Goal: Transaction & Acquisition: Purchase product/service

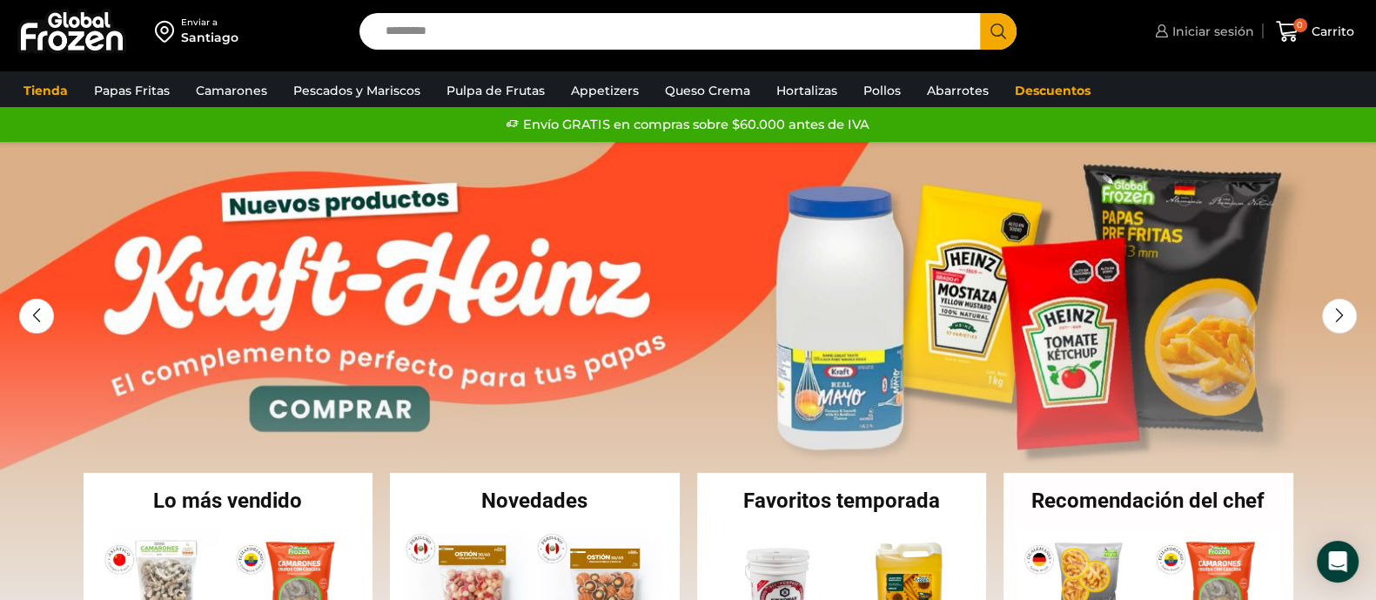
click at [1187, 19] on link "Iniciar sesión" at bounding box center [1203, 31] width 104 height 35
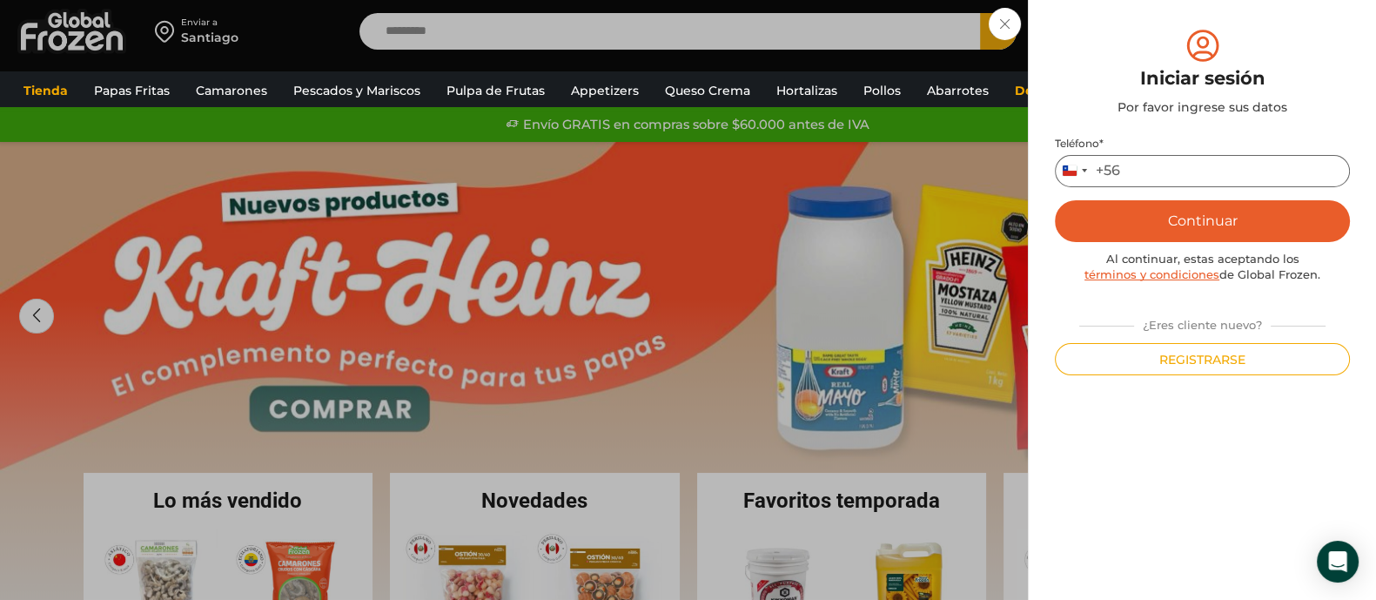
click at [1140, 164] on input "Teléfono *" at bounding box center [1202, 171] width 295 height 32
type input "*********"
click at [1187, 225] on button "Continuar" at bounding box center [1202, 221] width 295 height 42
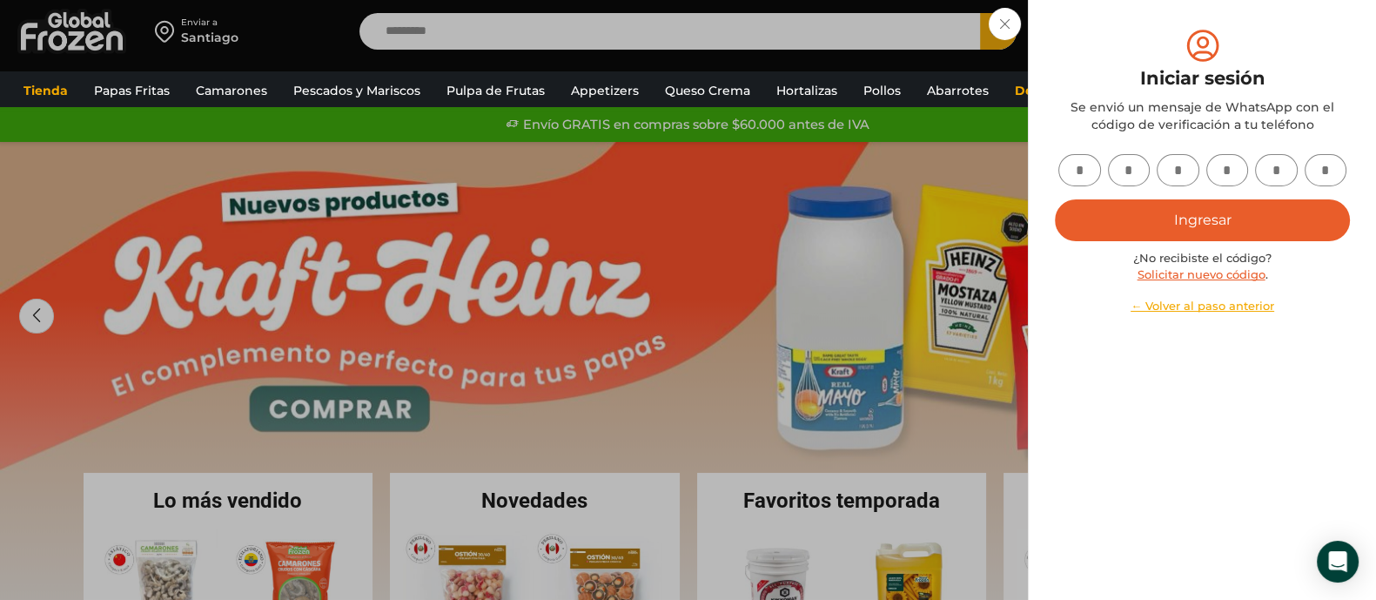
click at [1085, 162] on input "text" at bounding box center [1080, 170] width 43 height 32
type input "*"
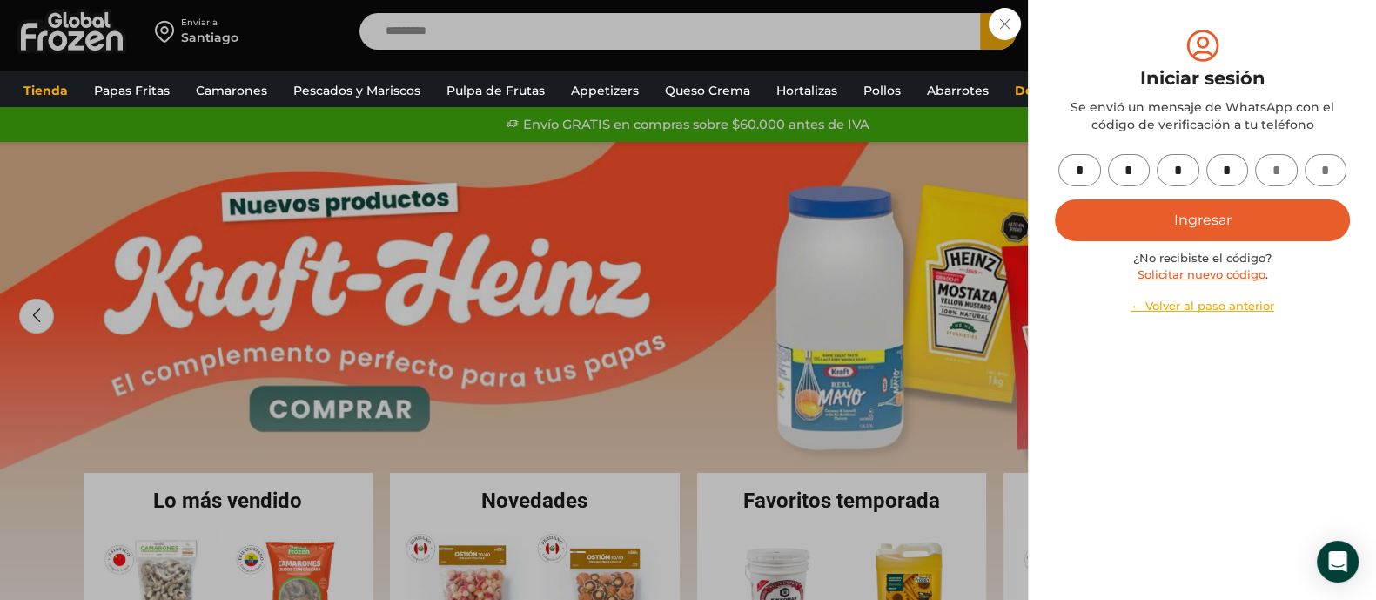
type input "*"
click at [1055, 199] on button "Ingresar" at bounding box center [1202, 220] width 295 height 42
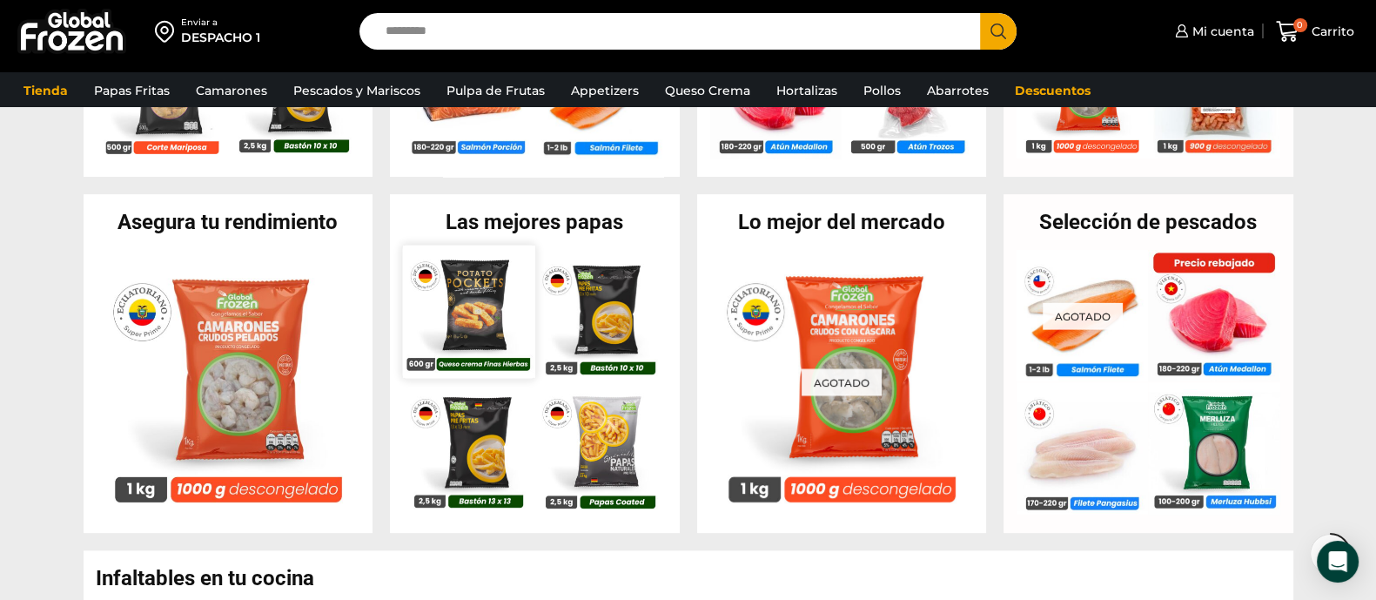
scroll to position [653, 0]
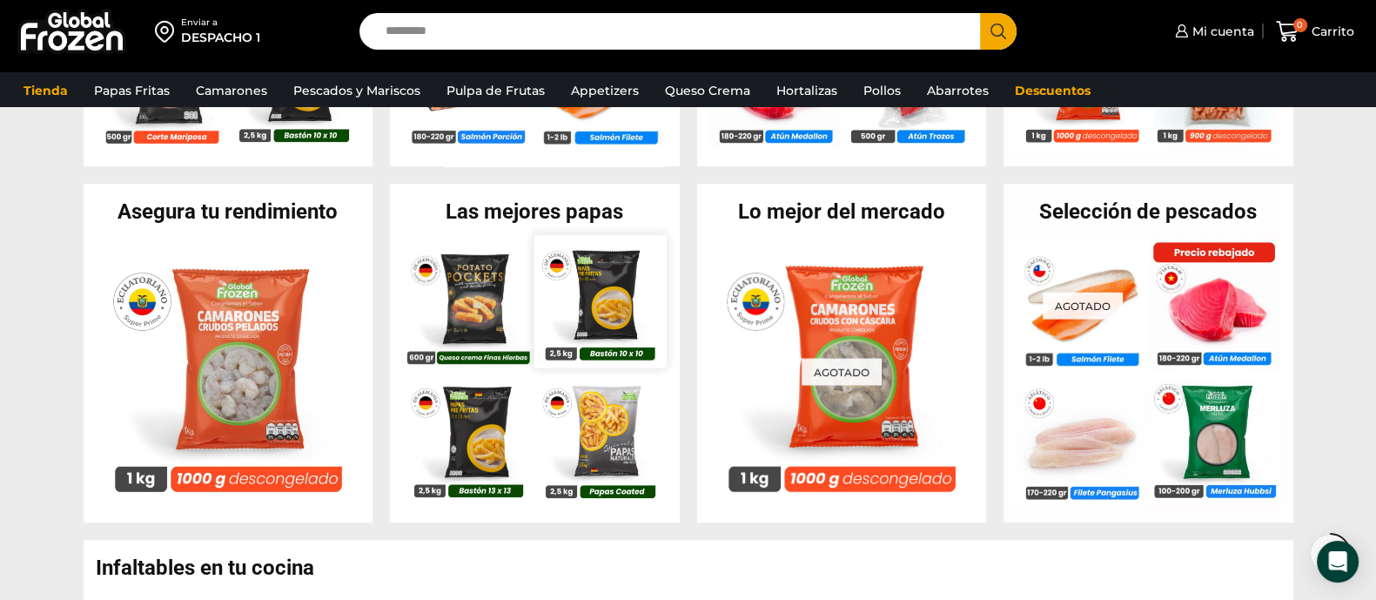
click at [615, 293] on img at bounding box center [601, 301] width 132 height 132
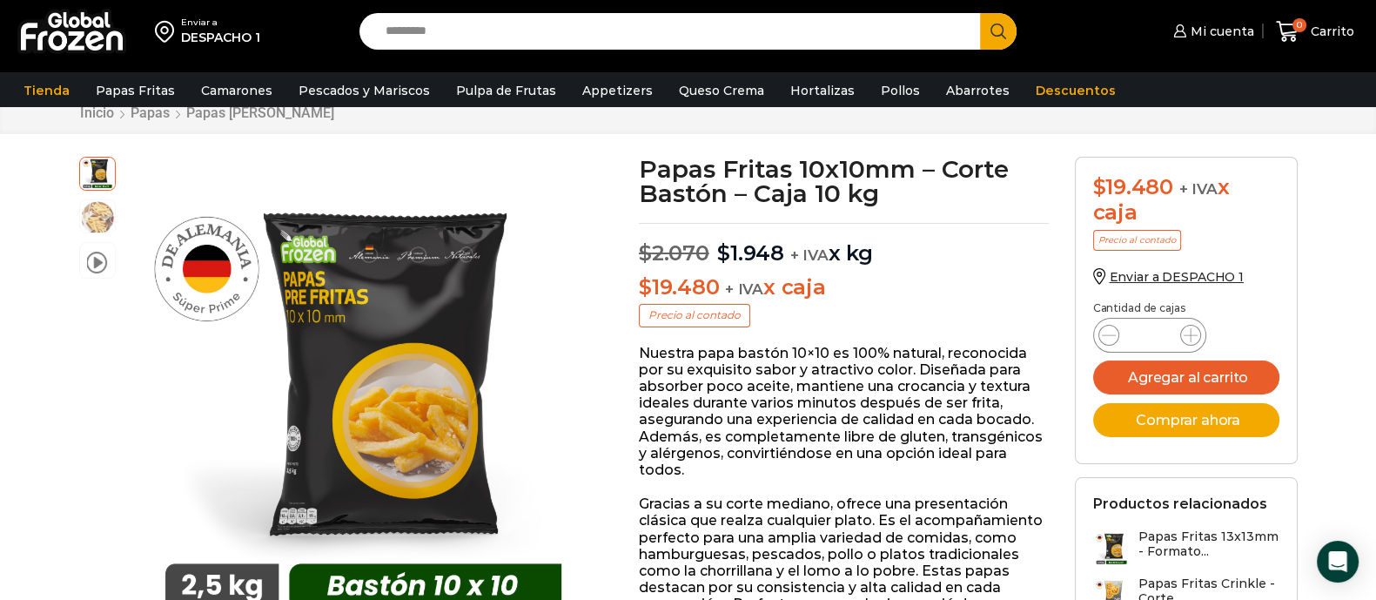
scroll to position [109, 0]
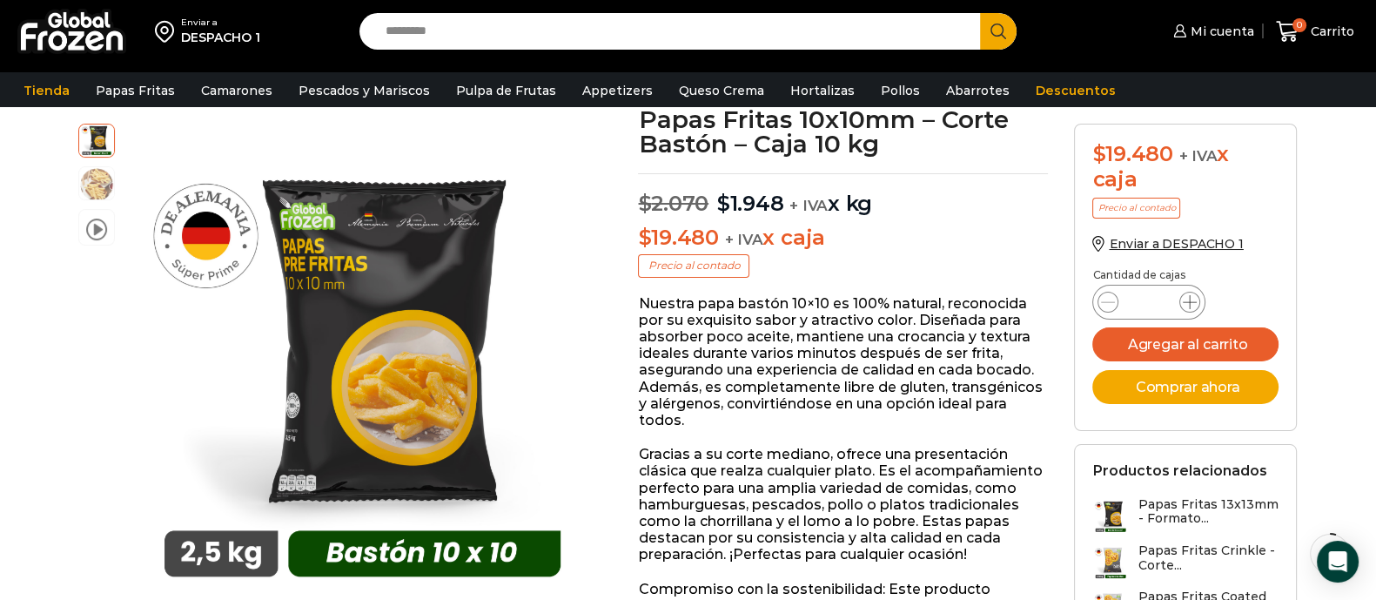
click at [1190, 304] on icon at bounding box center [1190, 302] width 14 height 14
click at [1188, 304] on icon at bounding box center [1190, 302] width 14 height 14
type input "*"
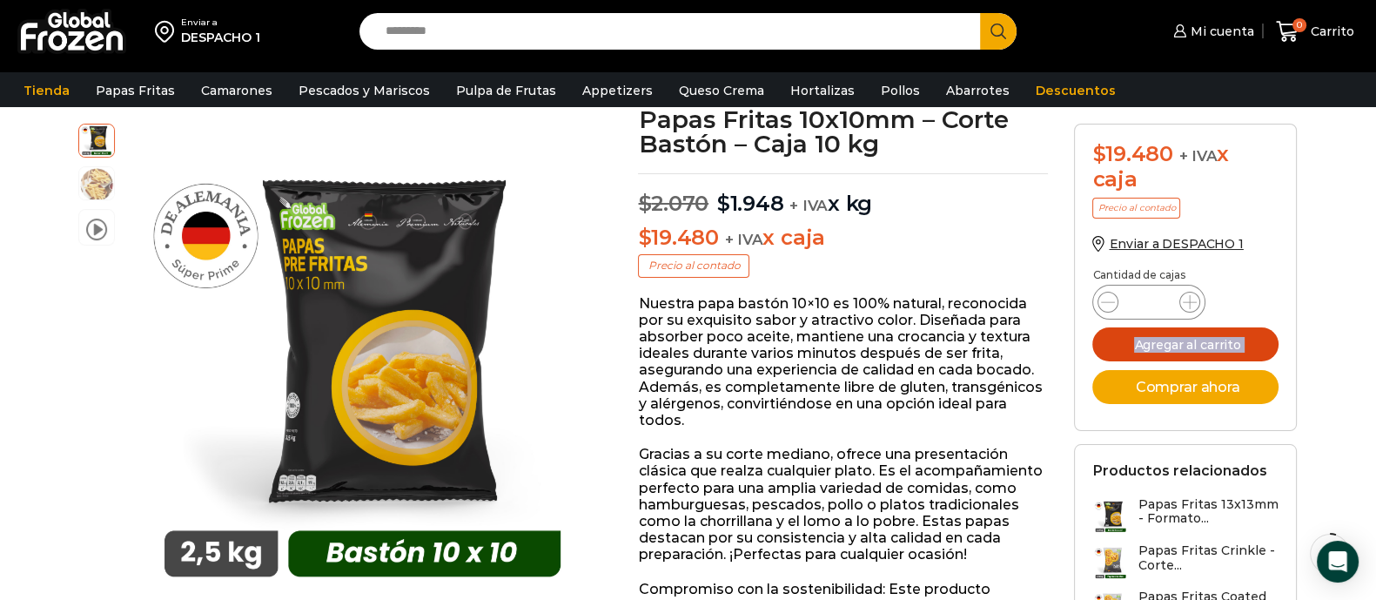
click at [1178, 346] on button "Agregar al carrito" at bounding box center [1185, 344] width 185 height 34
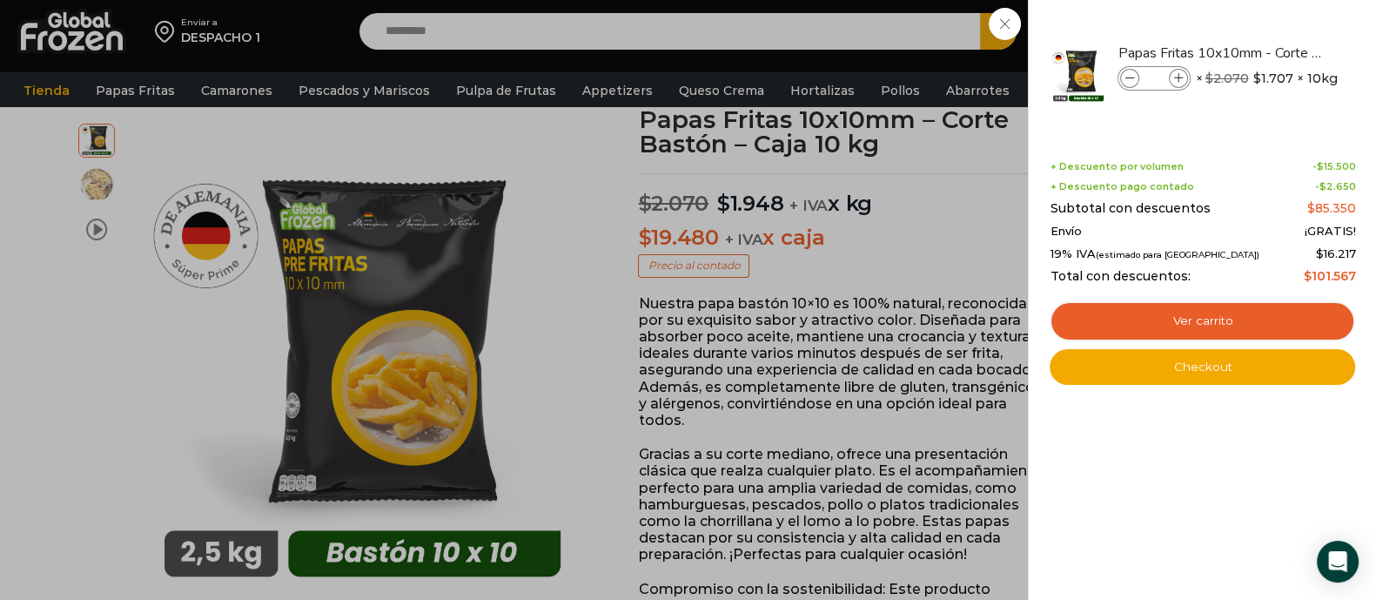
click at [1272, 52] on div "5 Carrito 5 5 Shopping Cart *" at bounding box center [1315, 31] width 87 height 41
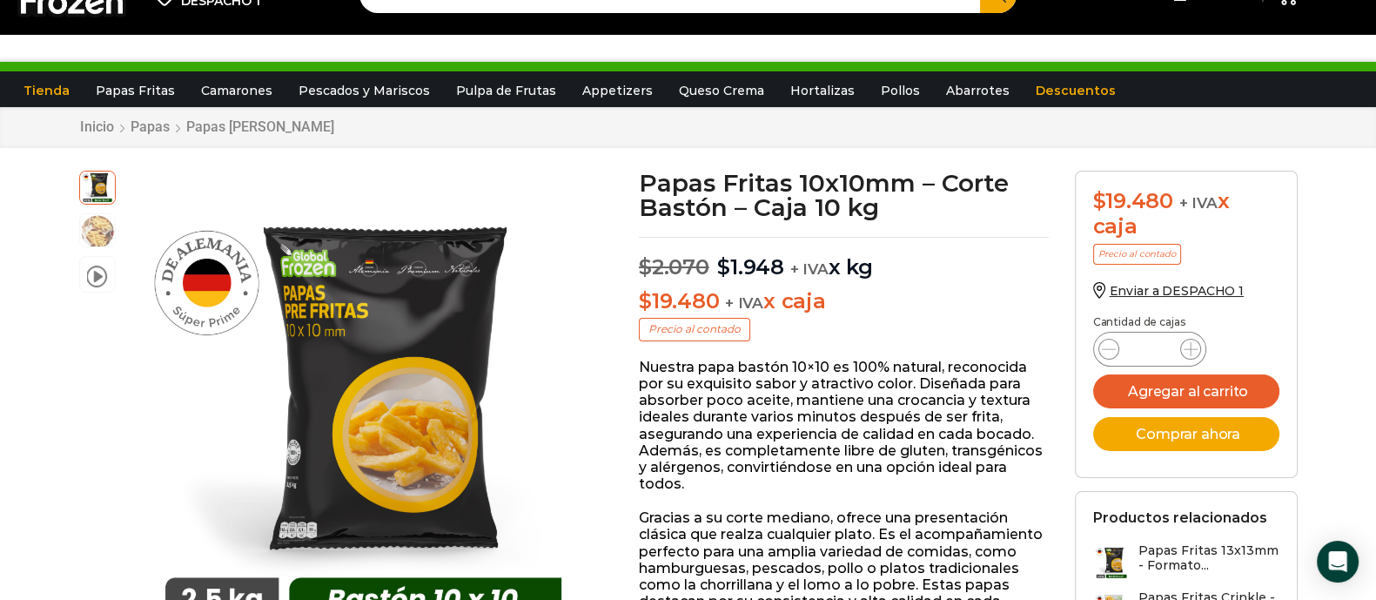
scroll to position [0, 0]
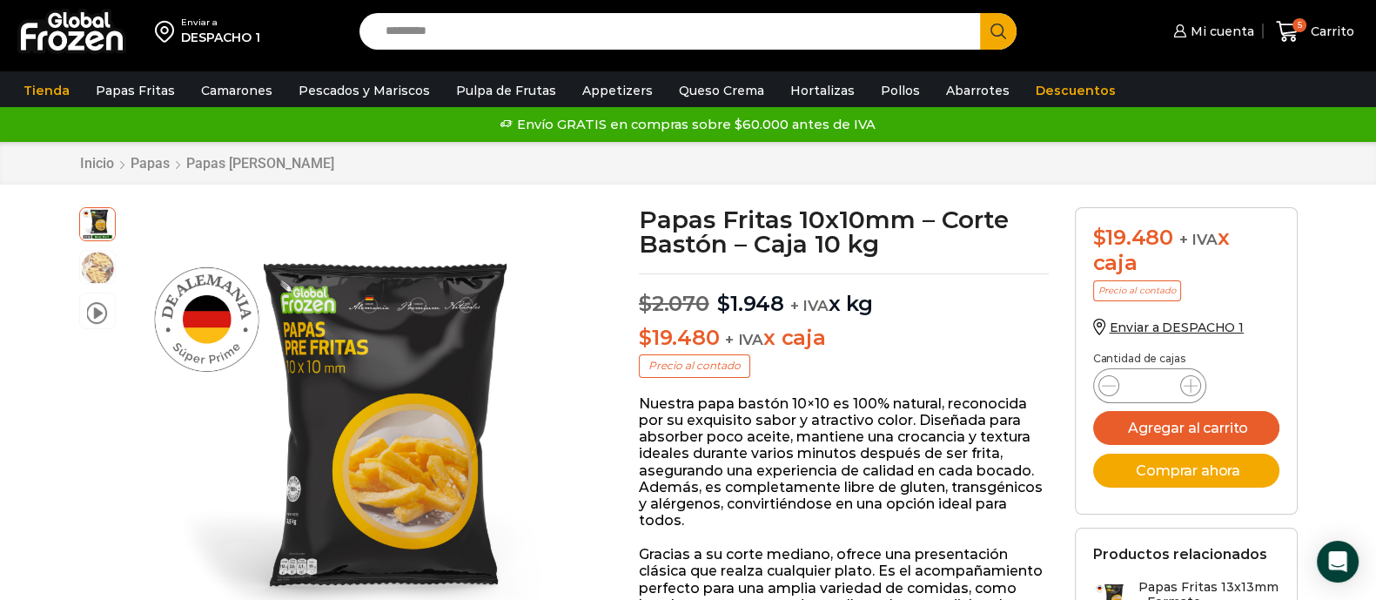
click at [438, 33] on input "Search input" at bounding box center [674, 31] width 595 height 37
type input "*********"
click at [980, 13] on button "Search" at bounding box center [998, 31] width 37 height 37
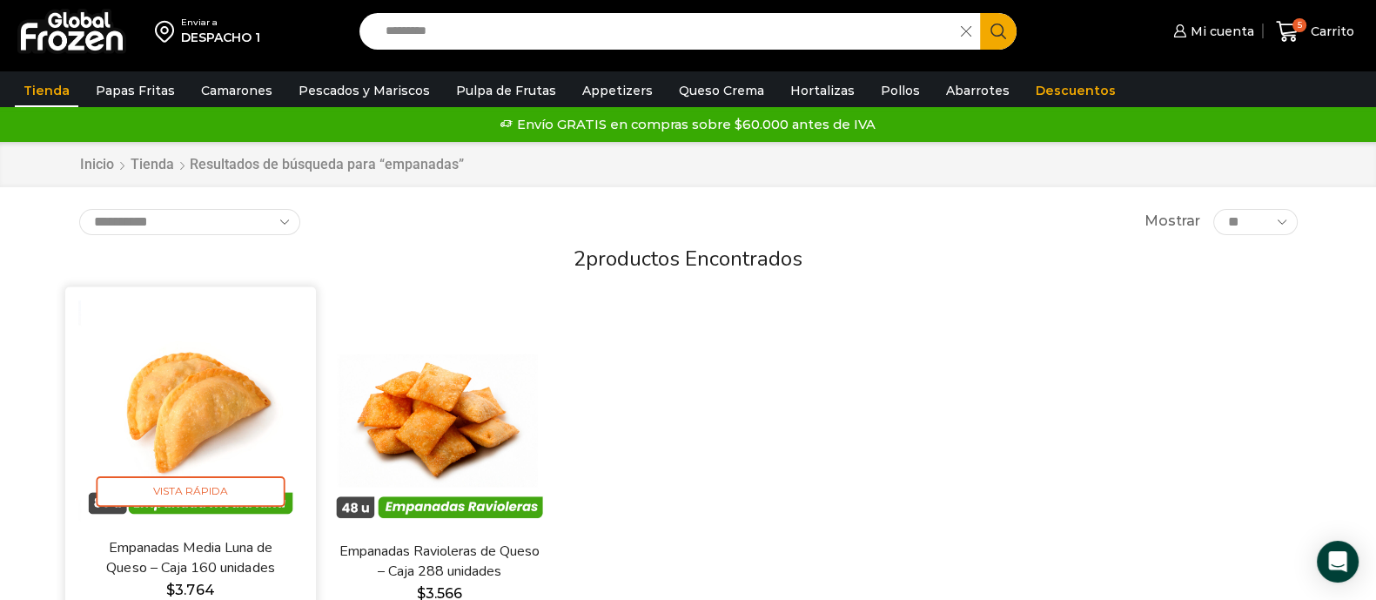
click at [212, 393] on img at bounding box center [190, 412] width 225 height 225
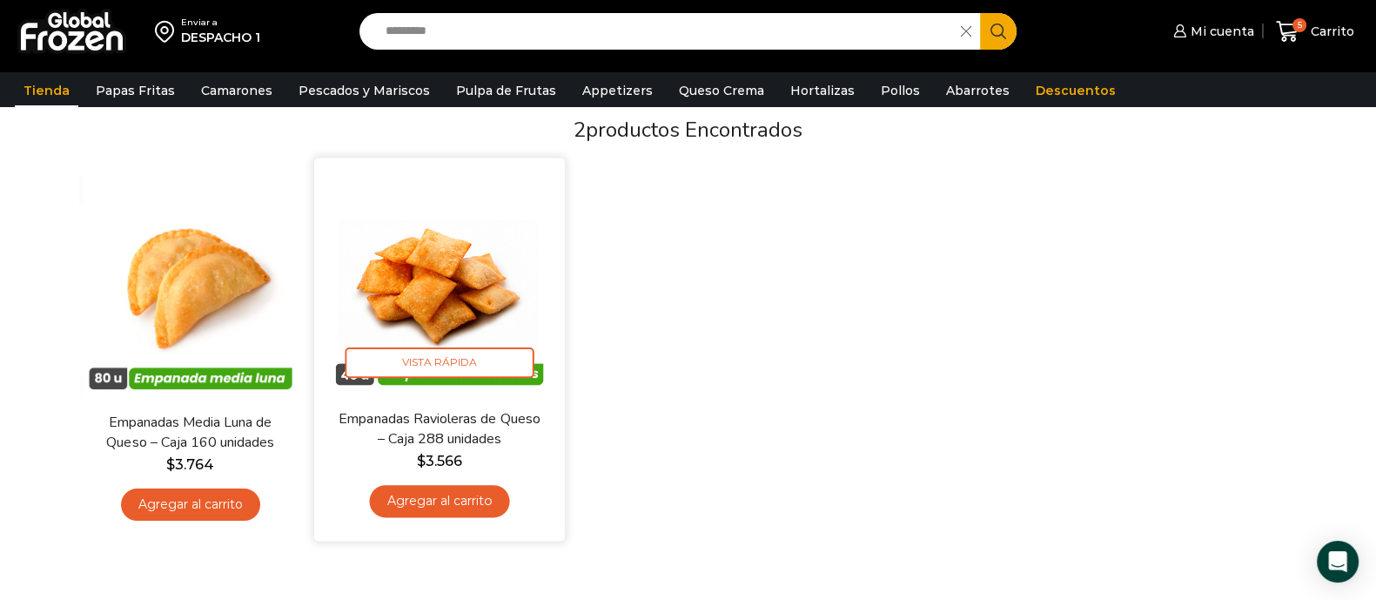
scroll to position [217, 0]
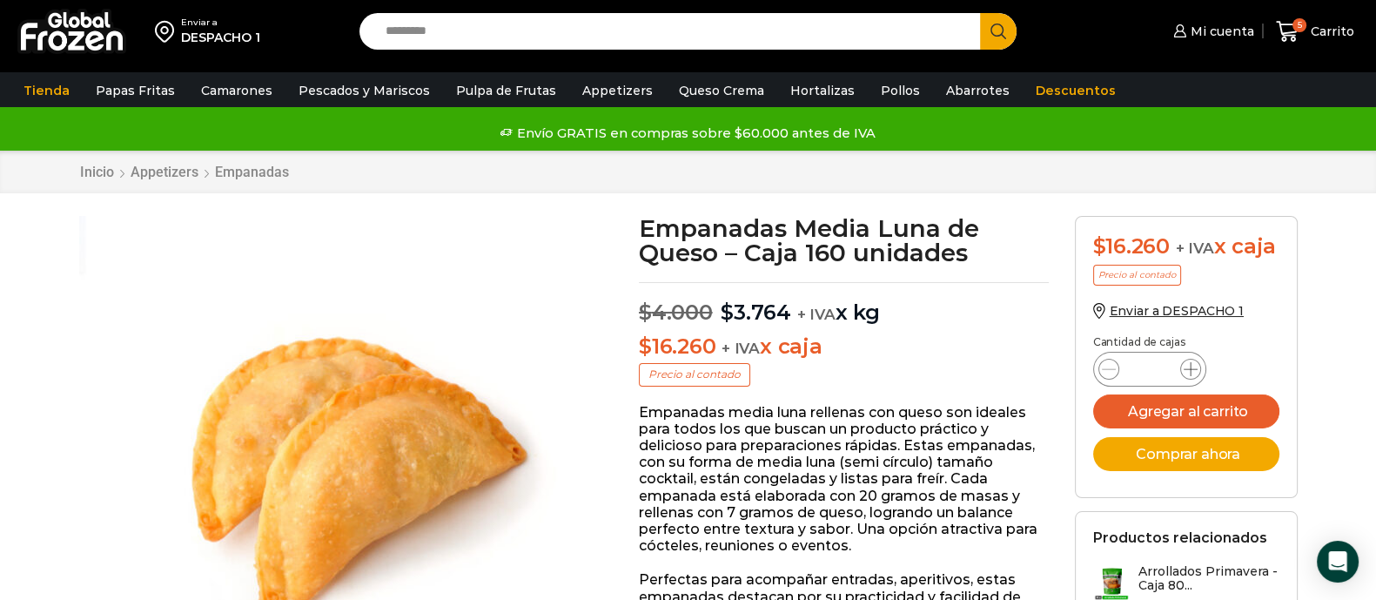
click at [1190, 363] on icon at bounding box center [1191, 369] width 14 height 14
click at [1189, 365] on icon at bounding box center [1191, 369] width 14 height 14
type input "*"
click at [1193, 416] on button "Agregar al carrito" at bounding box center [1186, 411] width 186 height 34
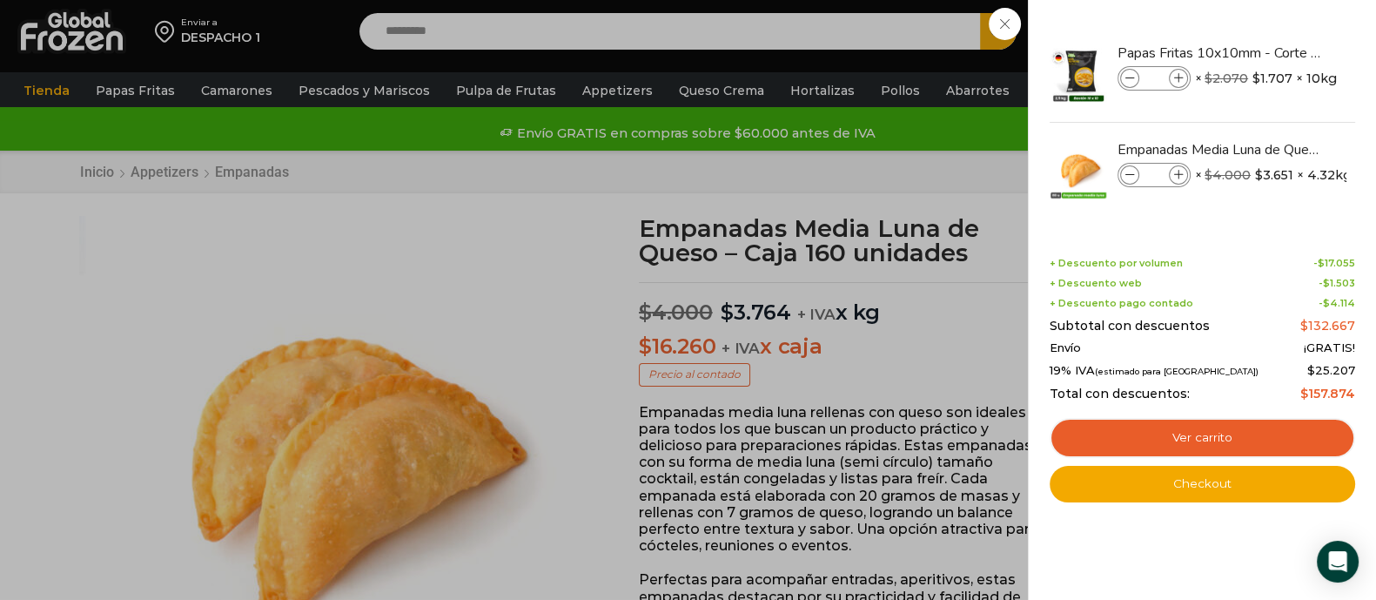
click at [1272, 40] on div "8 Carrito 8 8 Shopping Cart *" at bounding box center [1315, 31] width 87 height 41
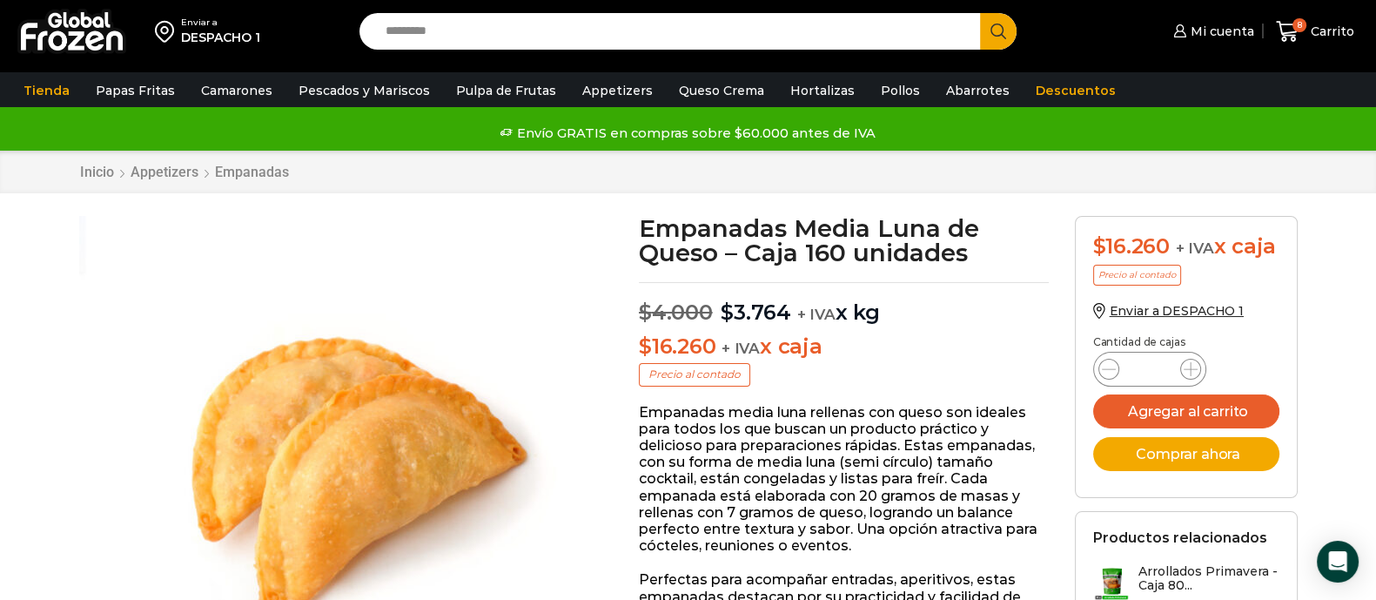
click at [578, 41] on input "Search input" at bounding box center [674, 31] width 595 height 37
type input "*******"
click at [980, 13] on button "Search" at bounding box center [998, 31] width 37 height 37
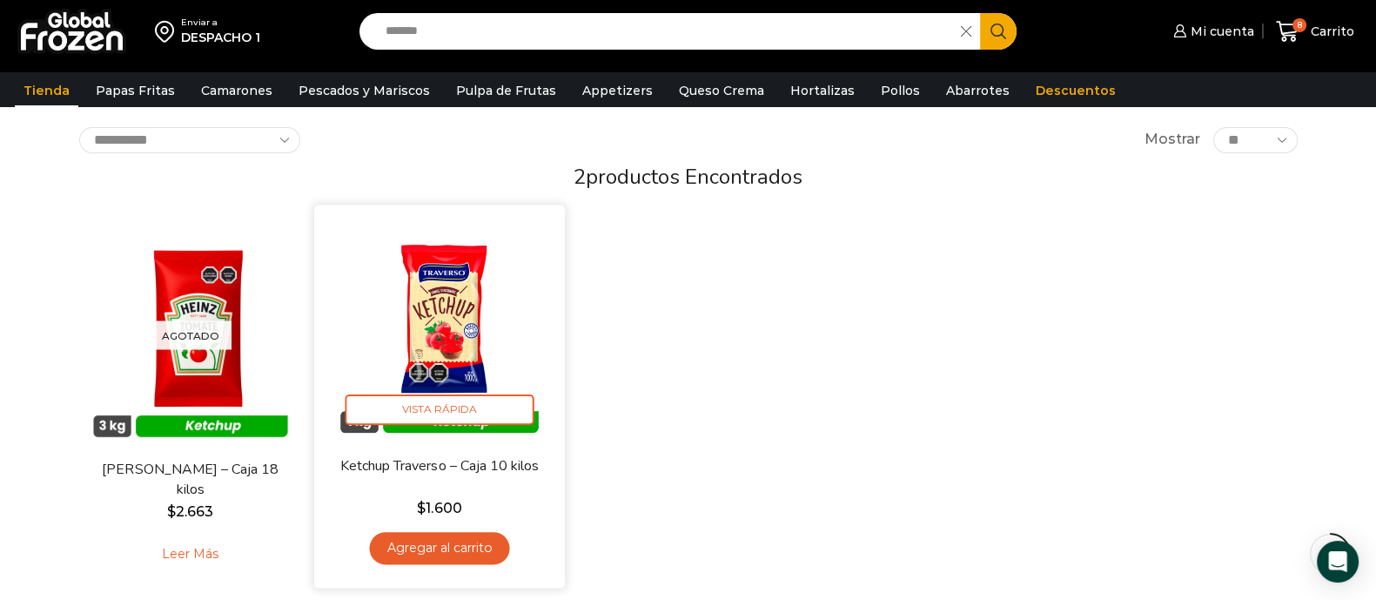
scroll to position [217, 0]
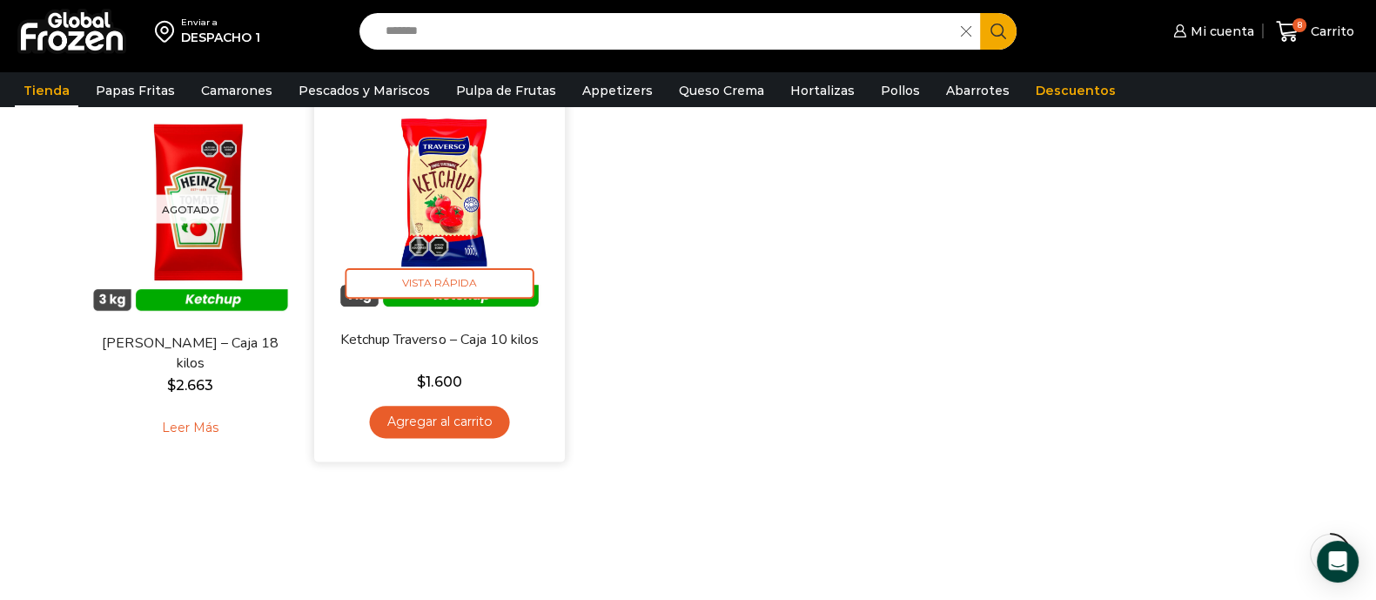
click at [429, 424] on link "Agregar al carrito" at bounding box center [439, 422] width 140 height 32
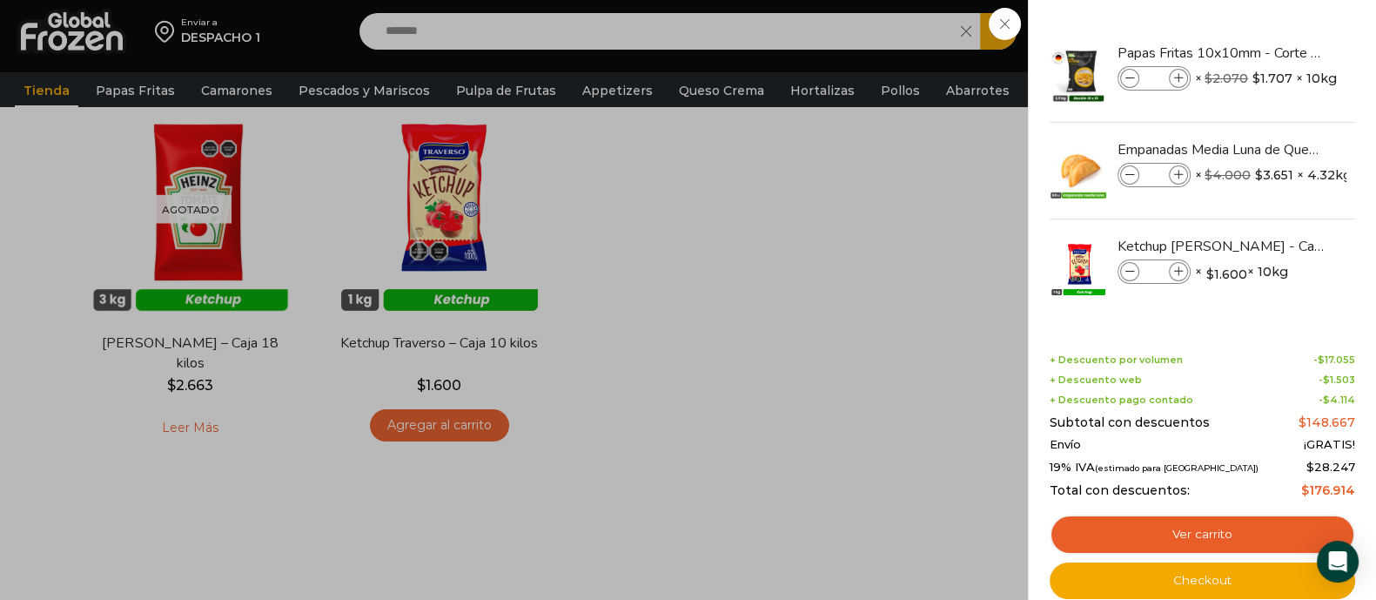
click at [1272, 28] on div "9 Carrito 9 9 Shopping Cart *" at bounding box center [1315, 31] width 87 height 41
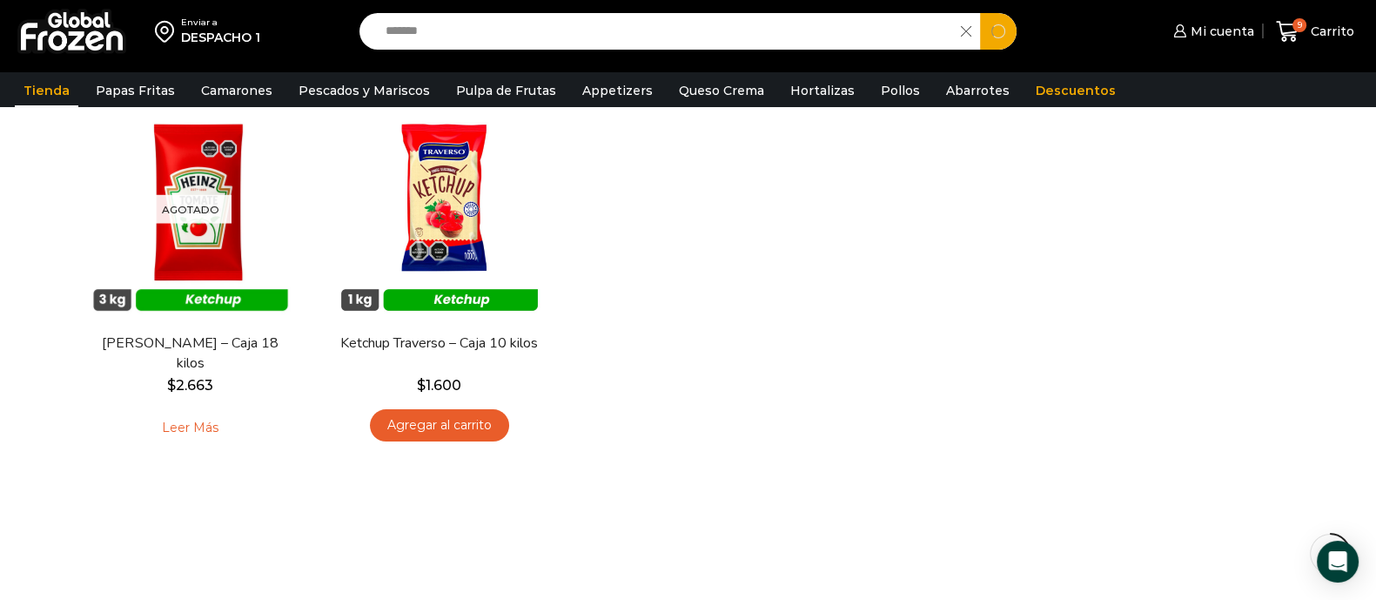
click at [499, 29] on input "*******" at bounding box center [665, 31] width 576 height 37
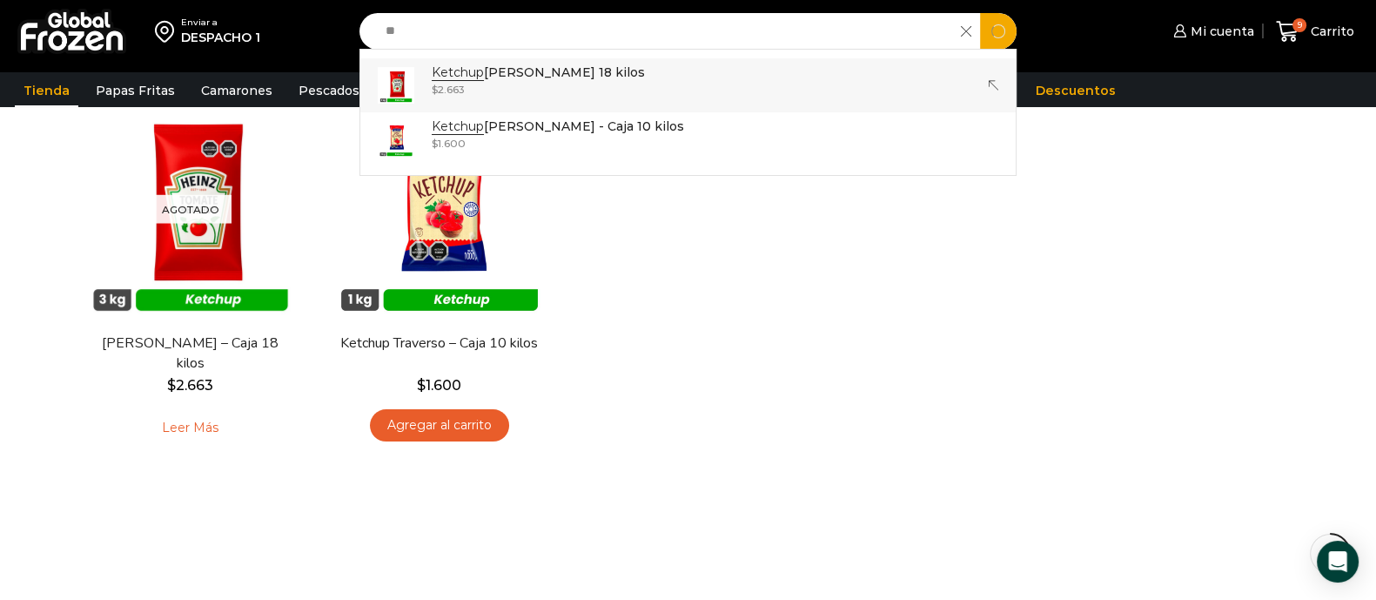
type input "*"
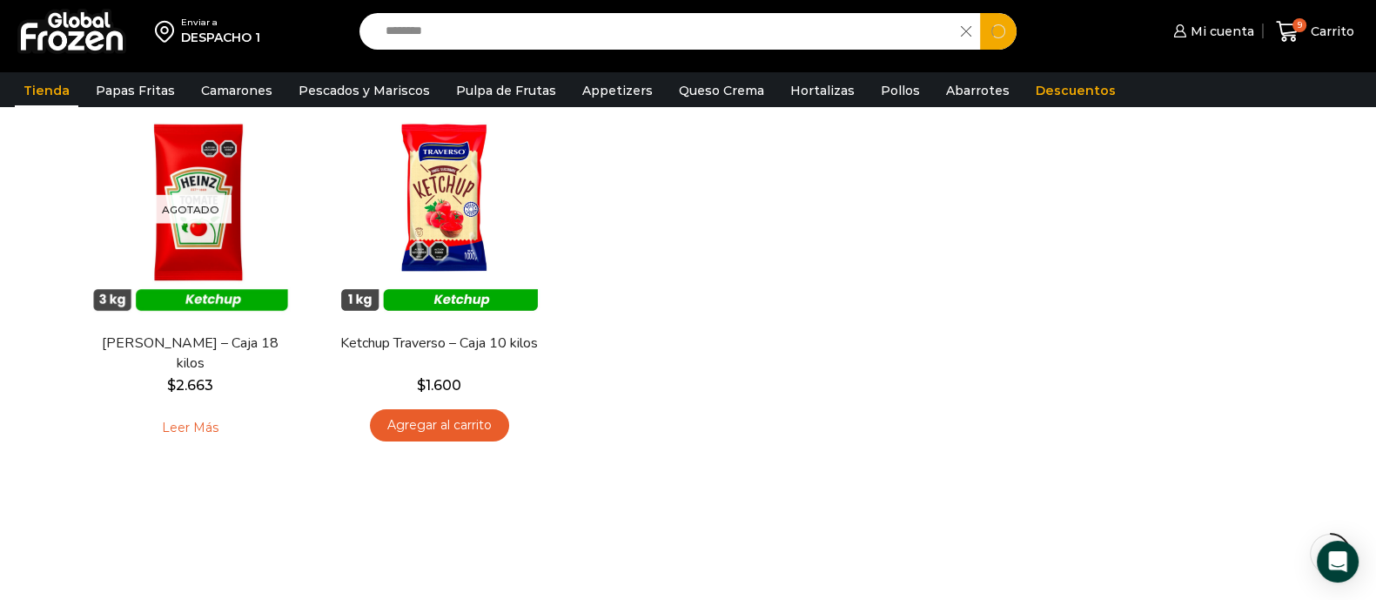
click at [980, 13] on button "Search" at bounding box center [998, 31] width 37 height 37
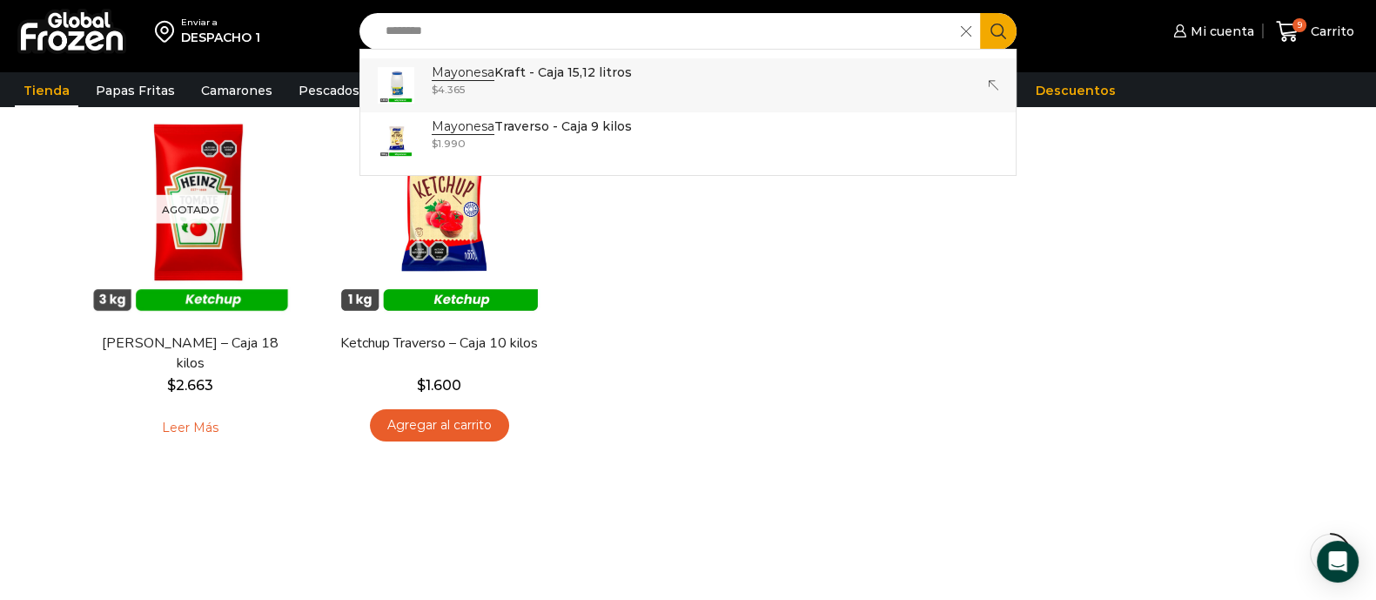
click at [479, 84] on div "$ 4.365" at bounding box center [532, 89] width 200 height 15
type input "**********"
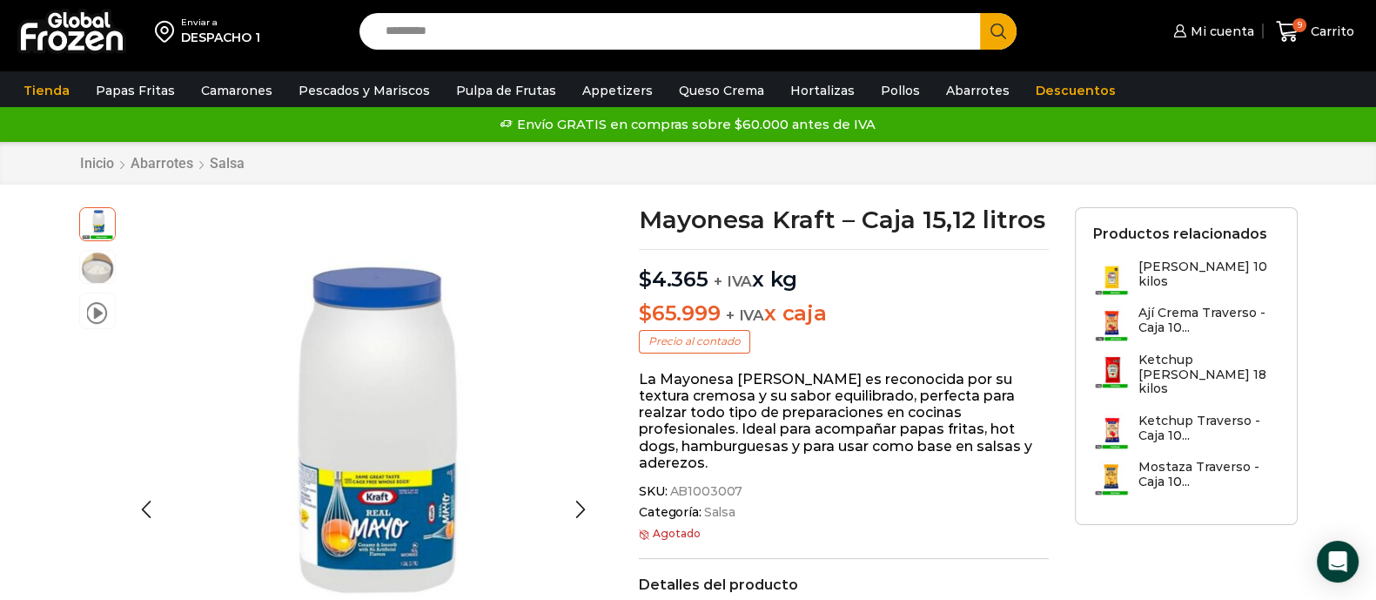
click at [91, 224] on img at bounding box center [97, 222] width 35 height 35
click at [524, 35] on input "Search input" at bounding box center [674, 31] width 595 height 37
type input "********"
click at [980, 13] on button "Search" at bounding box center [998, 31] width 37 height 37
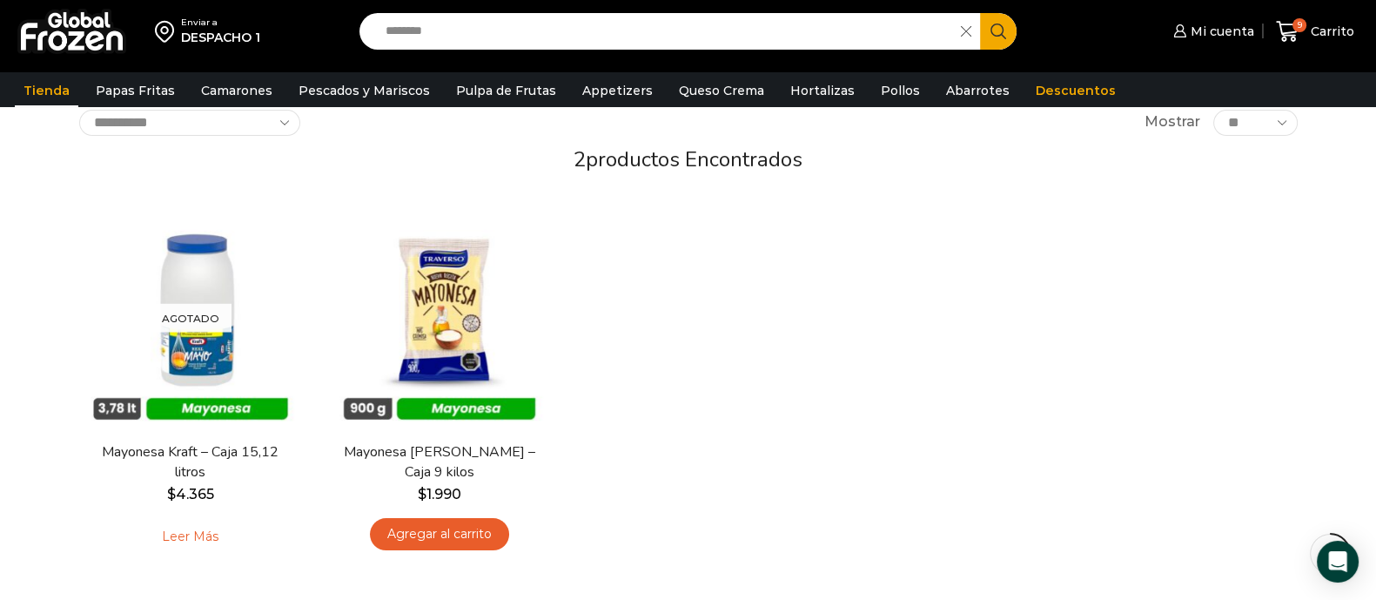
scroll to position [217, 0]
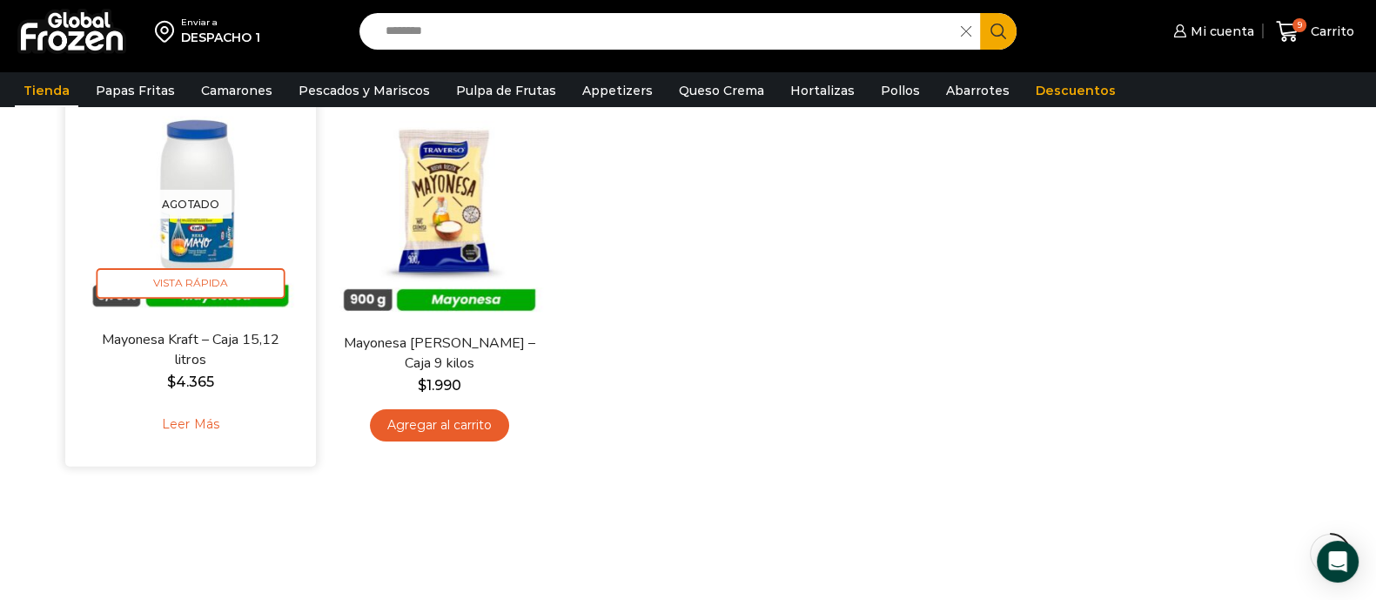
click at [158, 415] on link "Leer más" at bounding box center [190, 424] width 111 height 37
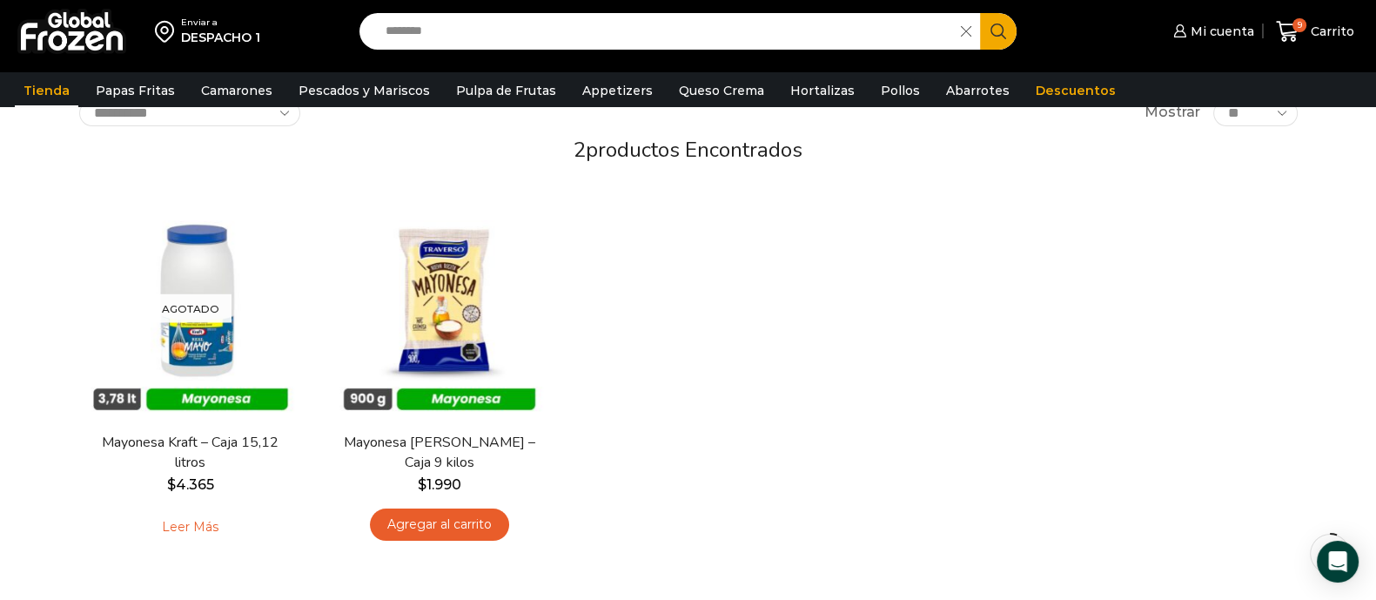
scroll to position [0, 0]
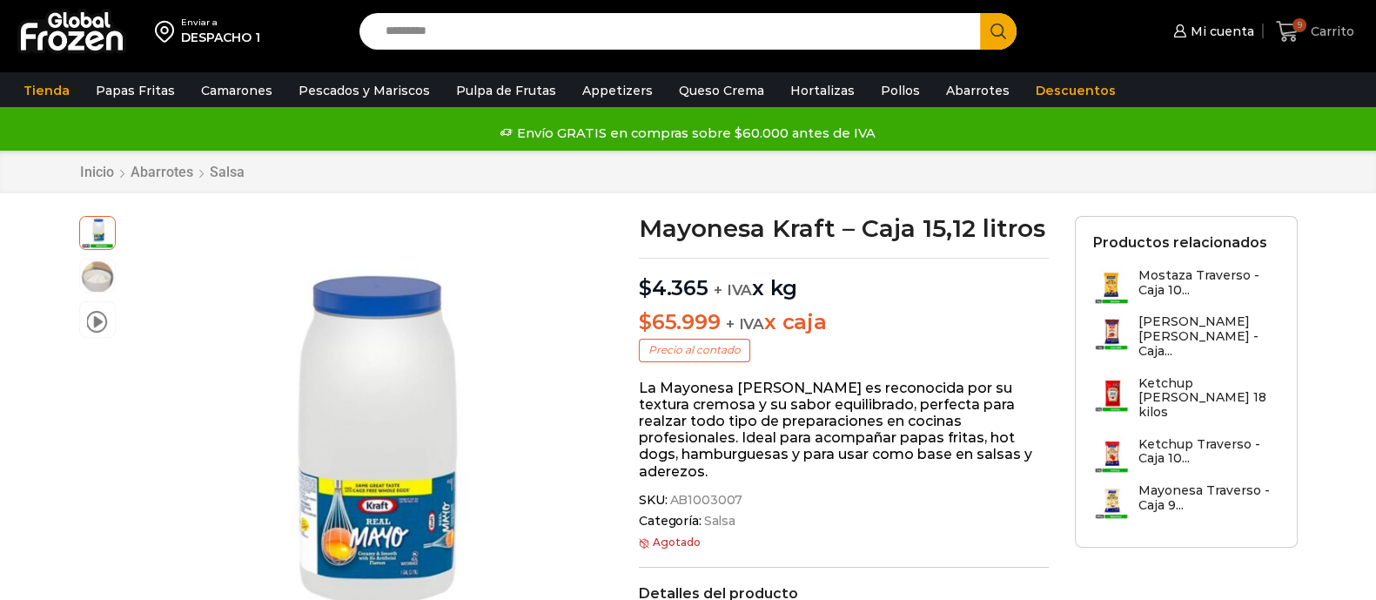
click at [1280, 28] on icon at bounding box center [1288, 32] width 24 height 24
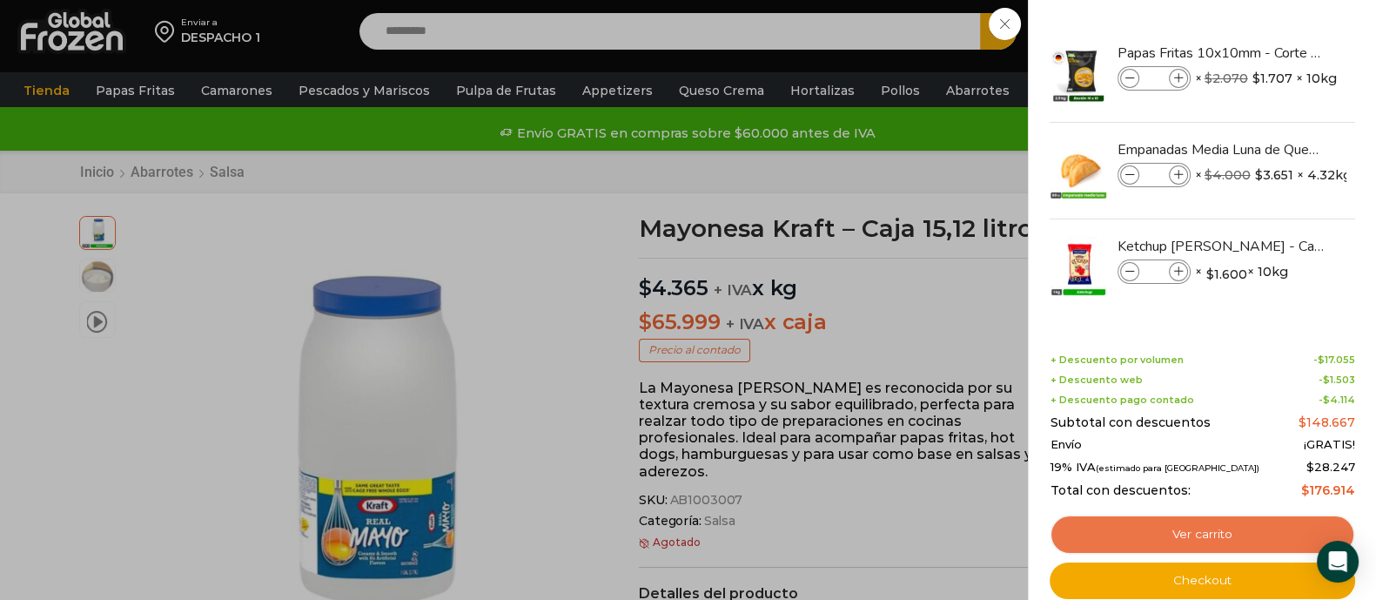
click at [1163, 530] on link "Ver carrito" at bounding box center [1203, 534] width 306 height 40
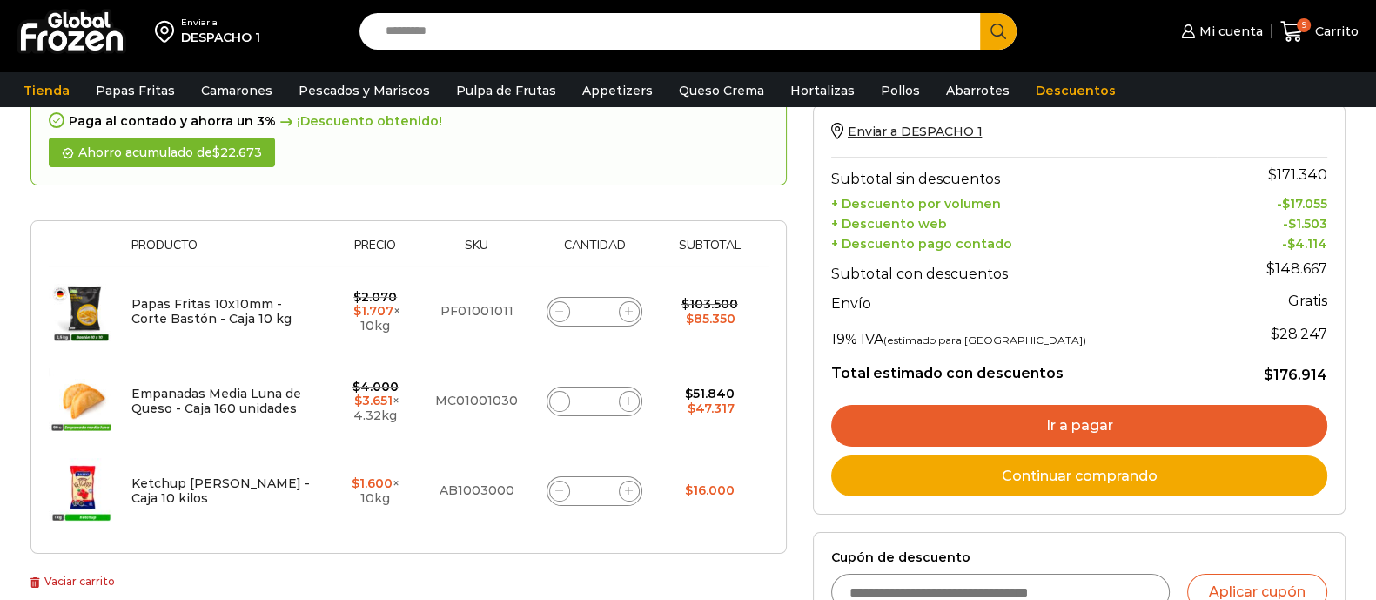
scroll to position [217, 0]
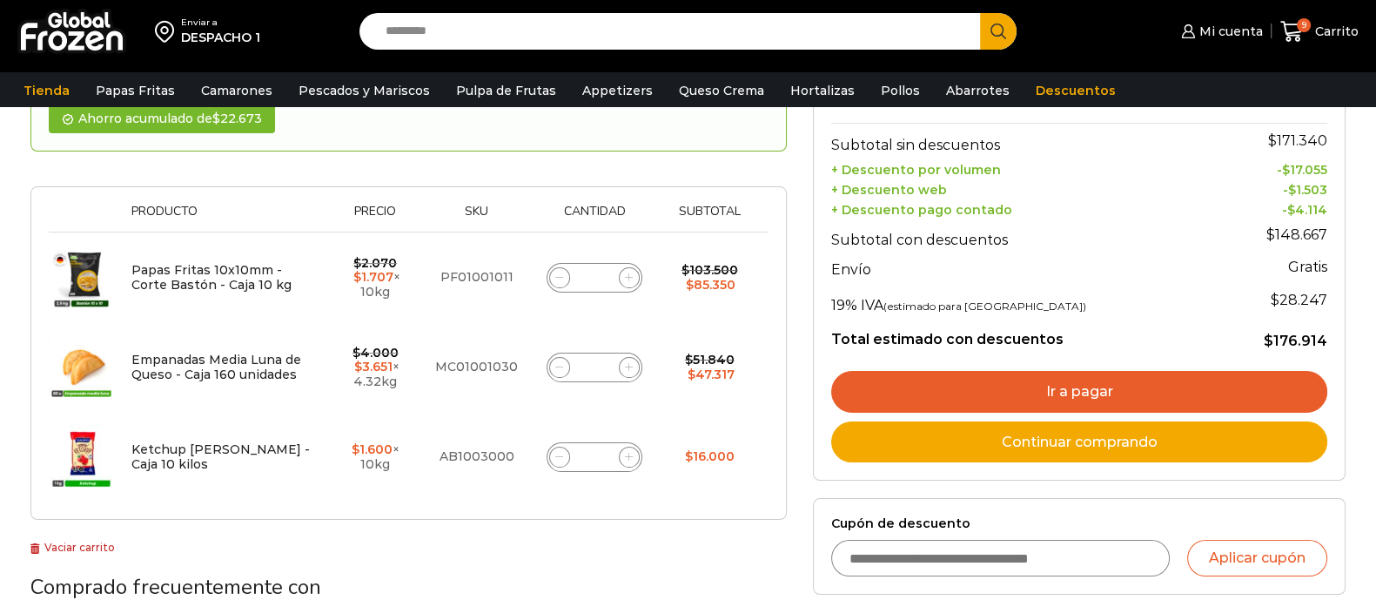
click at [1016, 382] on link "Ir a pagar" at bounding box center [1079, 392] width 496 height 42
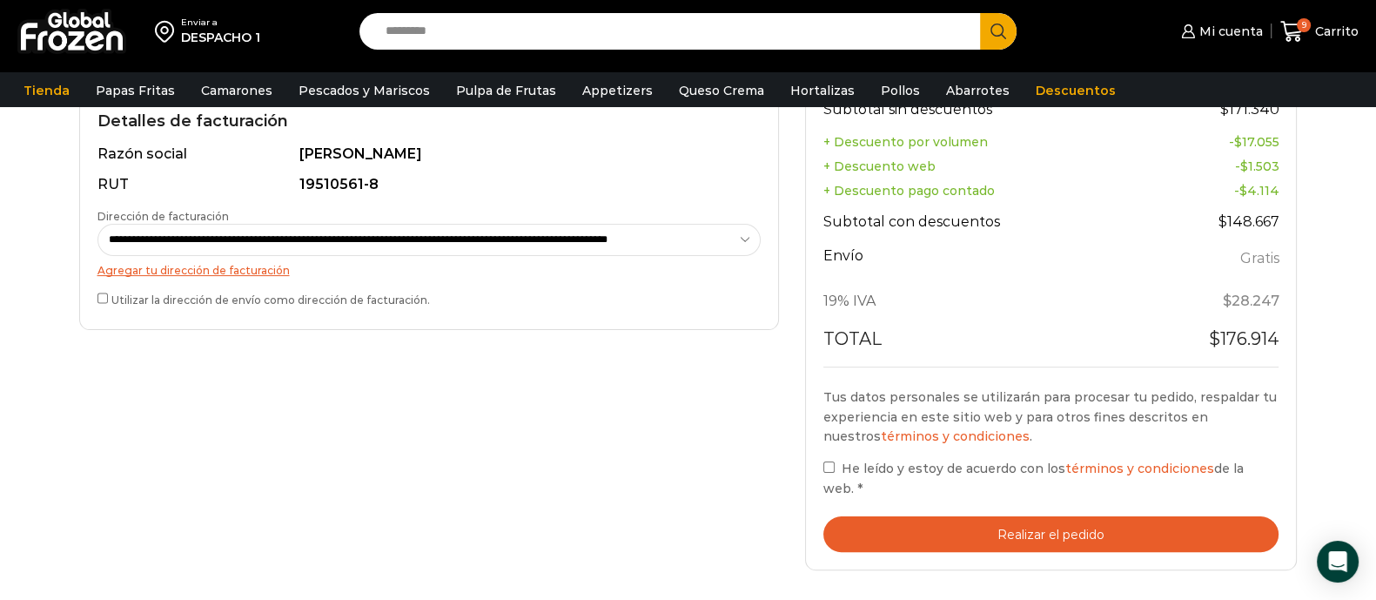
scroll to position [544, 0]
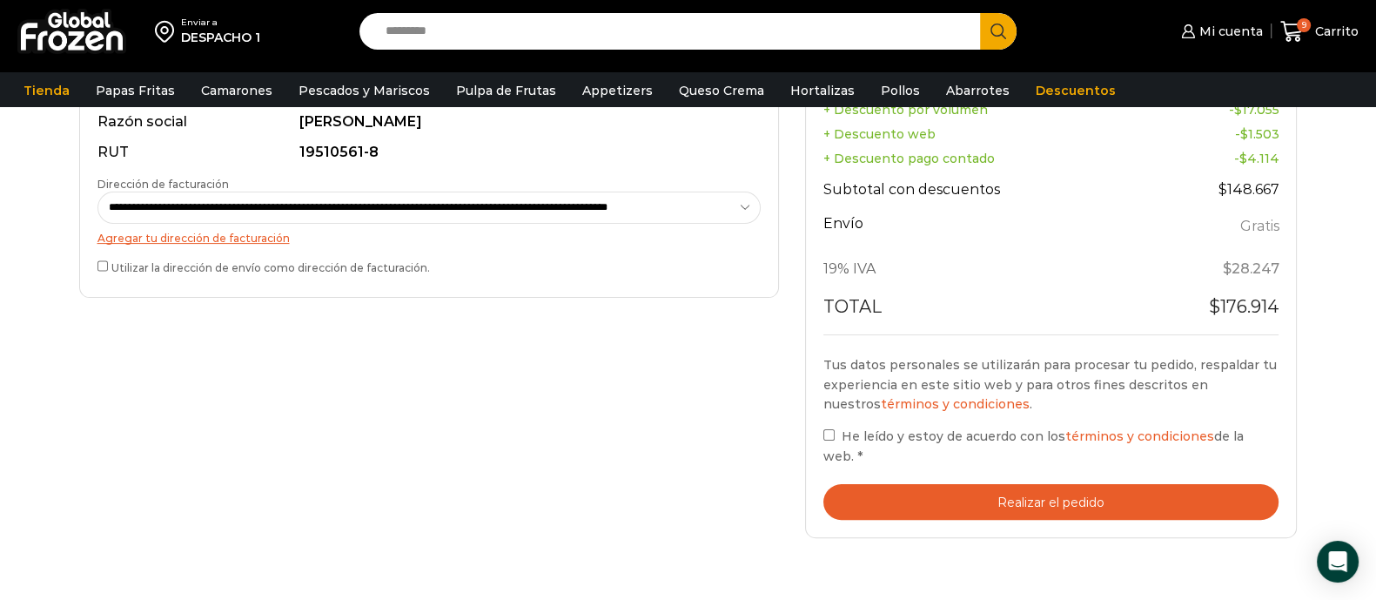
click at [875, 432] on span "He leído y estoy de acuerdo con los términos y condiciones de la web." at bounding box center [1034, 445] width 420 height 35
click at [1049, 485] on button "Realizar el pedido" at bounding box center [1052, 502] width 456 height 36
